Goal: Task Accomplishment & Management: Manage account settings

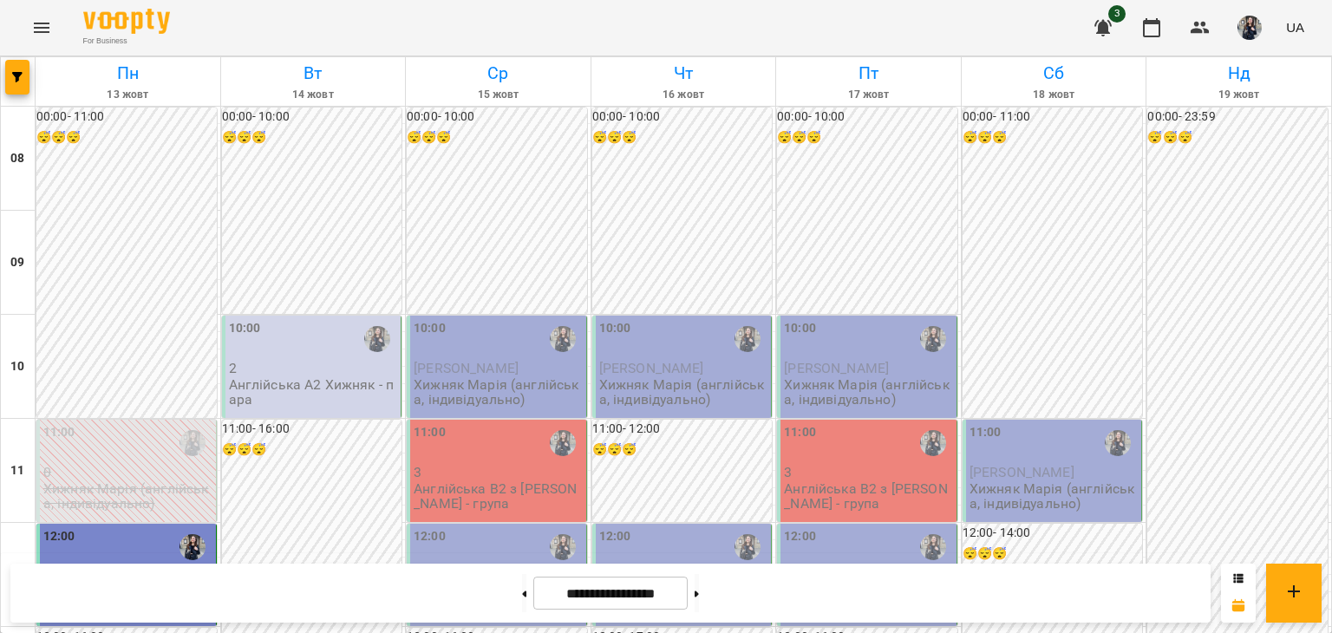
scroll to position [781, 0]
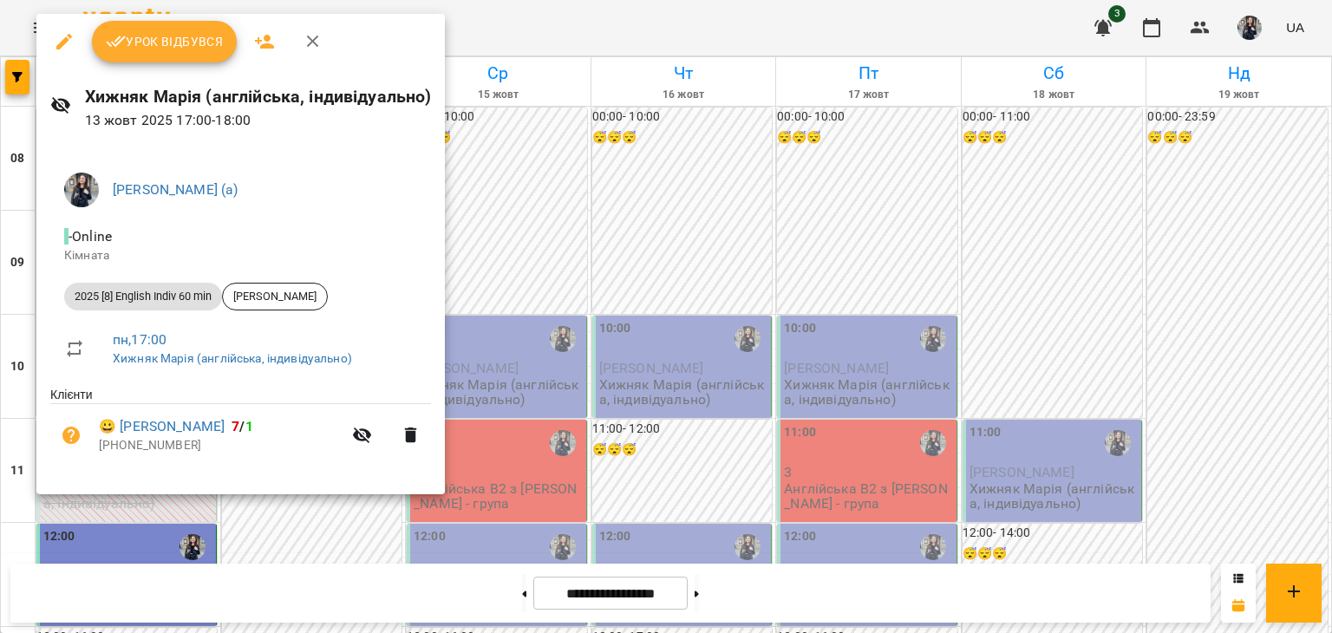
drag, startPoint x: 191, startPoint y: 42, endPoint x: 208, endPoint y: 58, distance: 23.9
click at [191, 42] on span "Урок відбувся" at bounding box center [165, 41] width 118 height 21
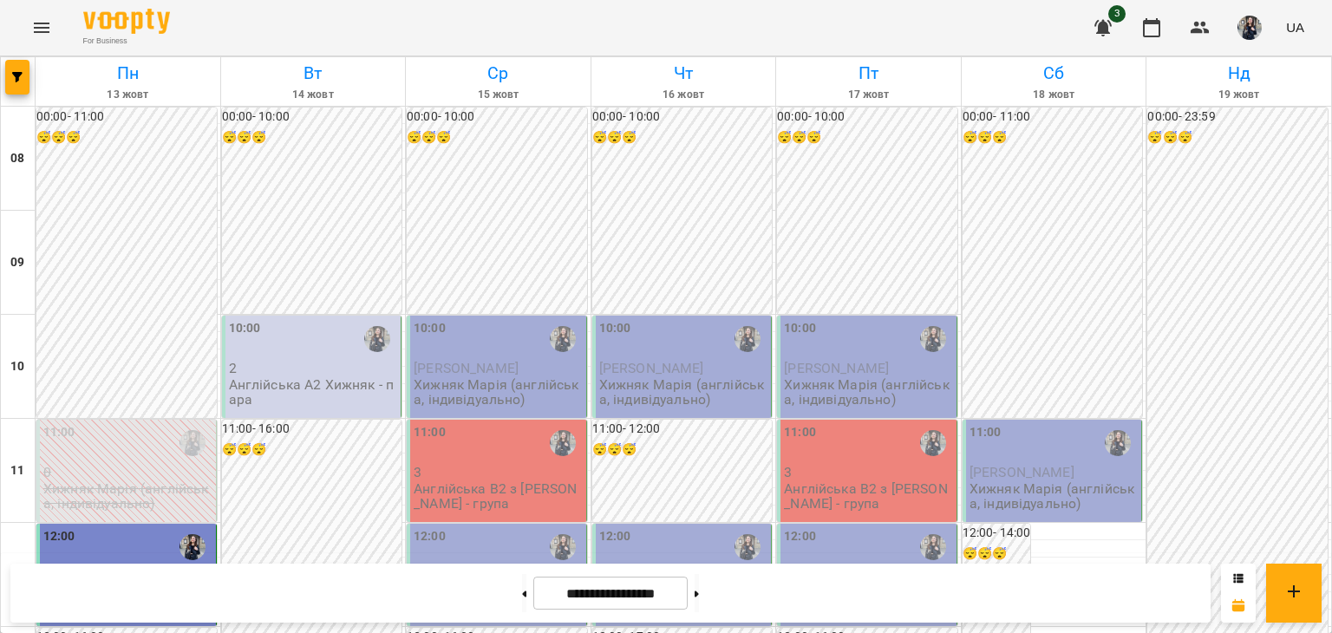
scroll to position [867, 0]
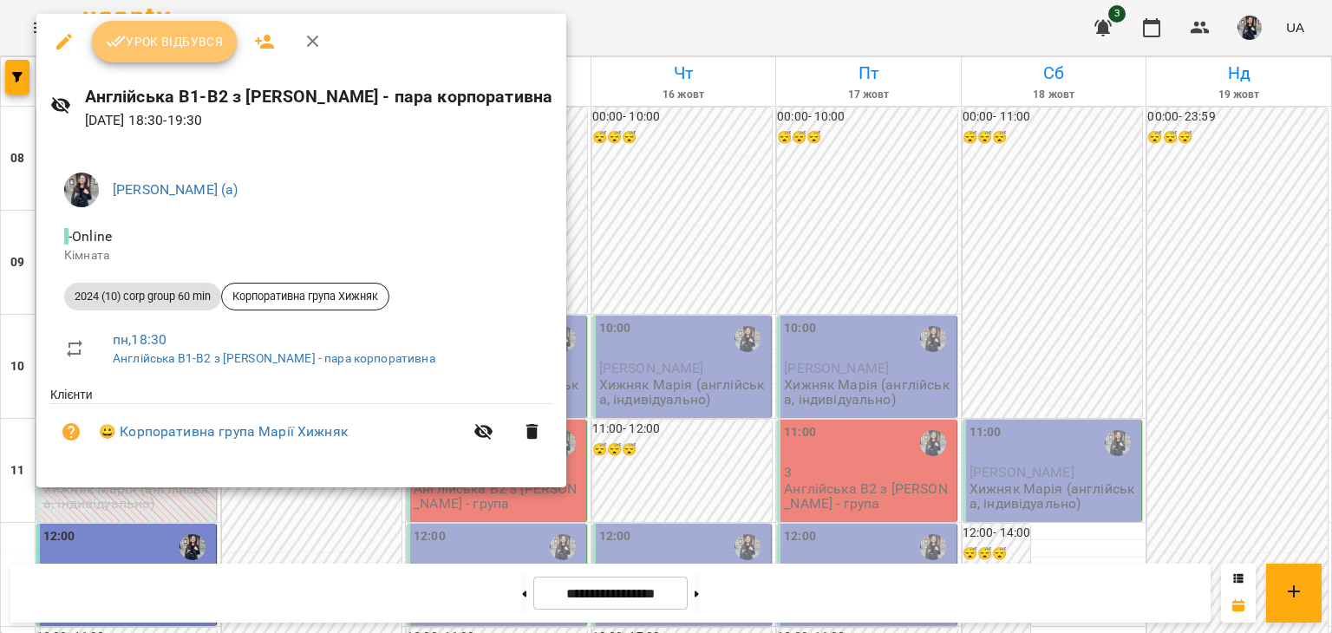
click at [161, 46] on span "Урок відбувся" at bounding box center [165, 41] width 118 height 21
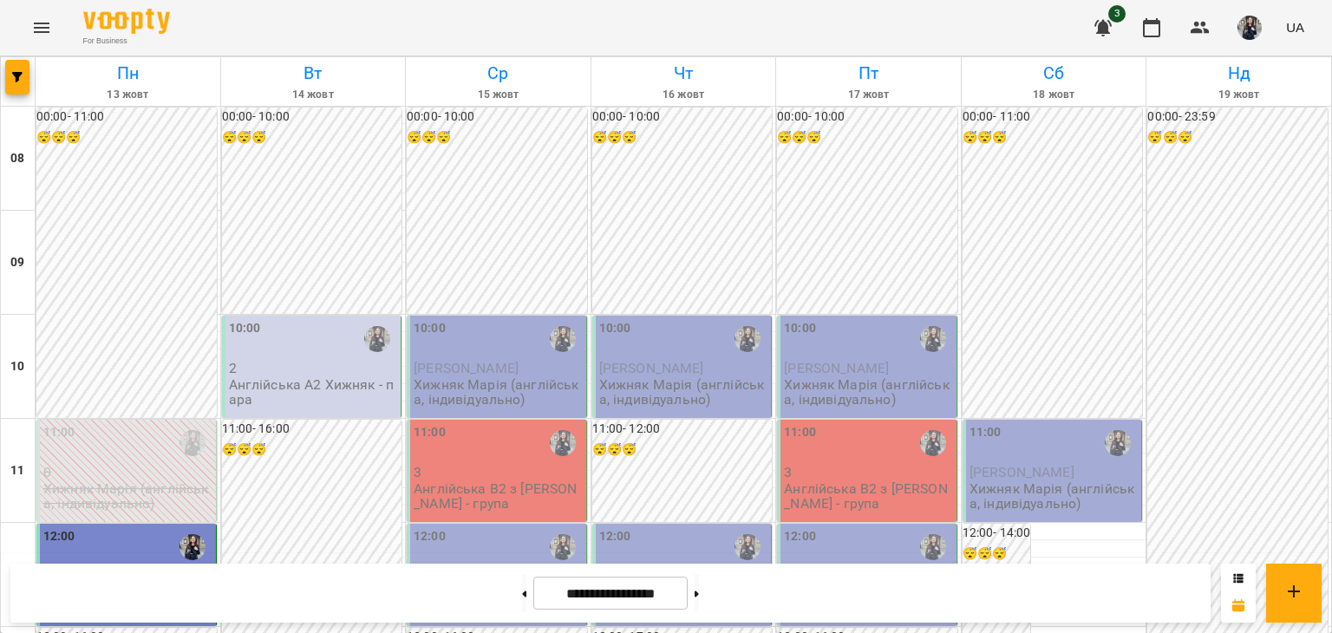
scroll to position [260, 0]
